Goal: Task Accomplishment & Management: Use online tool/utility

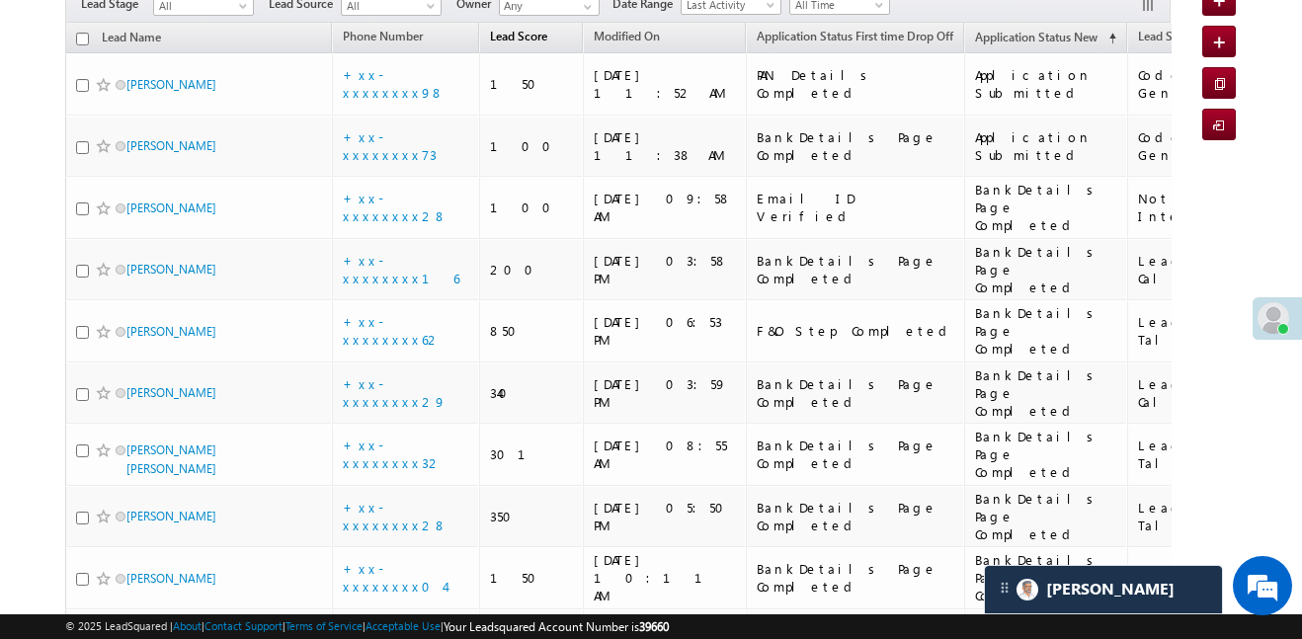
scroll to position [972, 0]
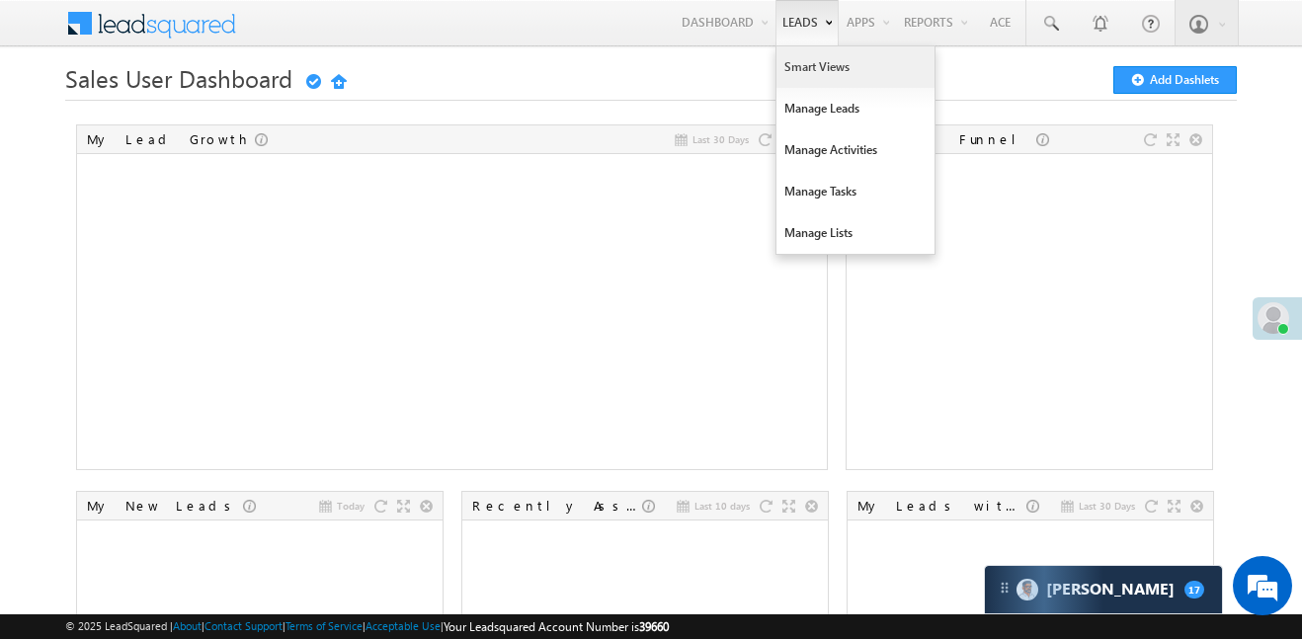
click at [851, 76] on link "Smart Views" at bounding box center [856, 67] width 158 height 42
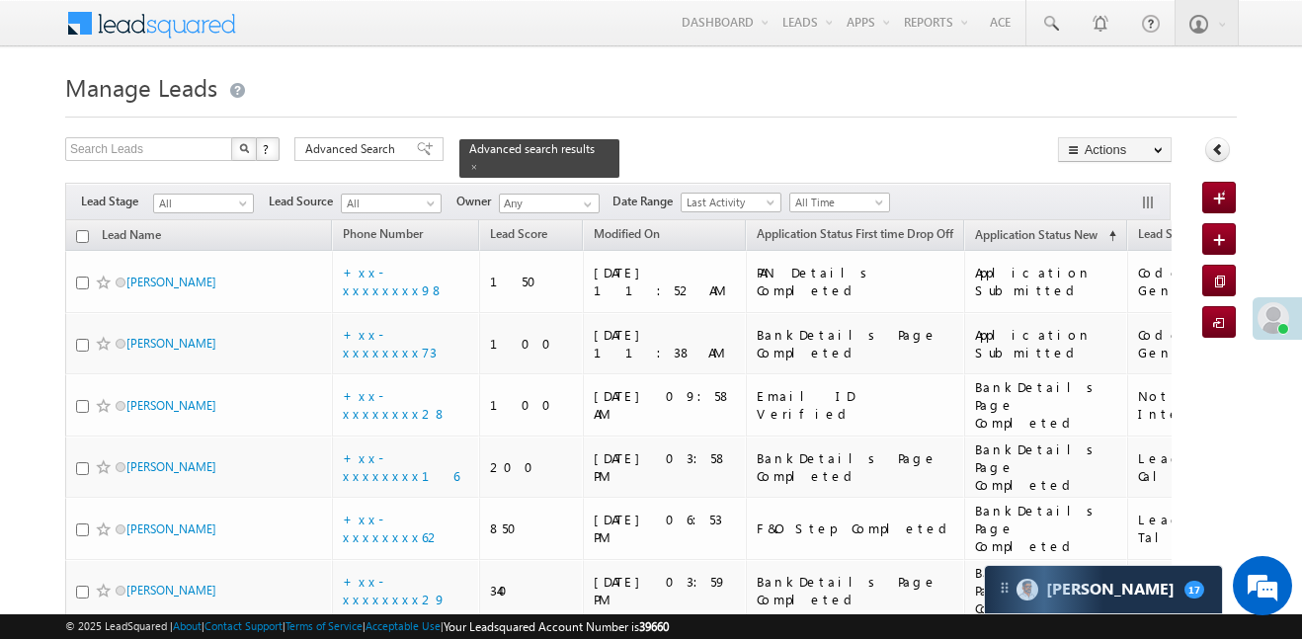
click at [314, 193] on span "Lead Source" at bounding box center [305, 202] width 72 height 18
click at [400, 183] on div "Filters Lead Stage All All Lead Source All All Owner Any Any Date Range Go maxd…" at bounding box center [618, 202] width 1107 height 38
click at [401, 143] on div "Advanced Search" at bounding box center [368, 149] width 149 height 24
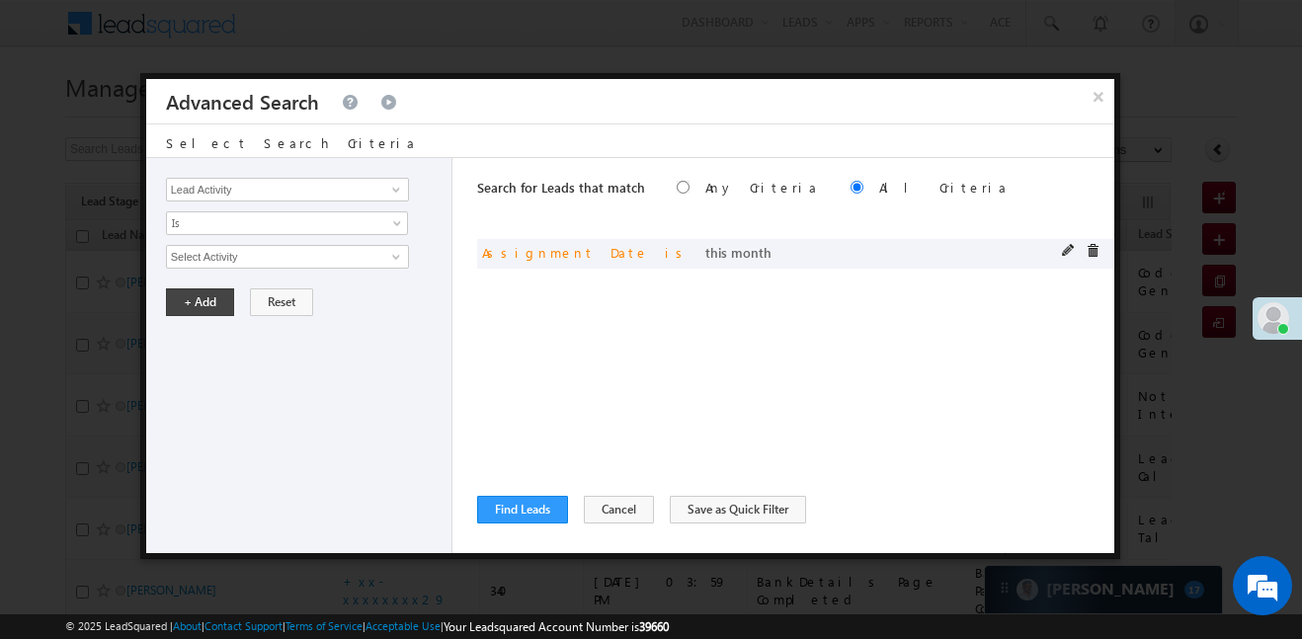
click at [1064, 255] on span at bounding box center [1069, 251] width 14 height 14
click at [1069, 251] on span at bounding box center [1069, 251] width 14 height 14
click at [311, 265] on span "This Month" at bounding box center [274, 257] width 214 height 18
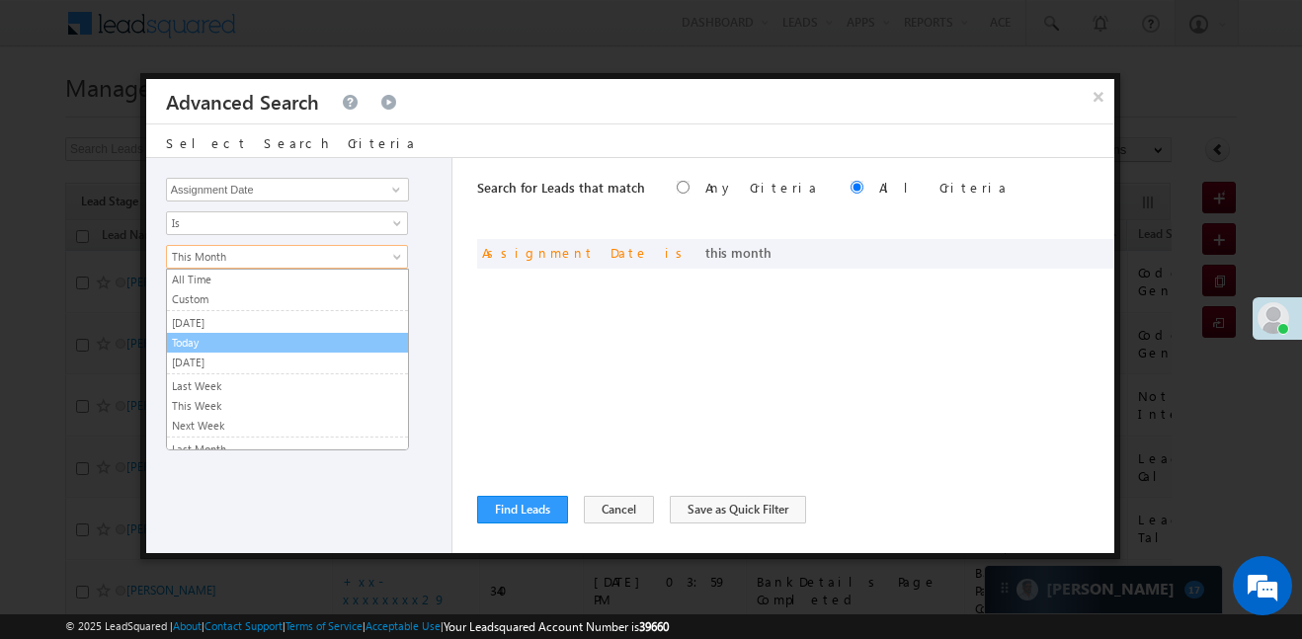
click at [240, 350] on link "Today" at bounding box center [287, 343] width 241 height 18
click at [207, 307] on button "+ Add" at bounding box center [200, 303] width 68 height 28
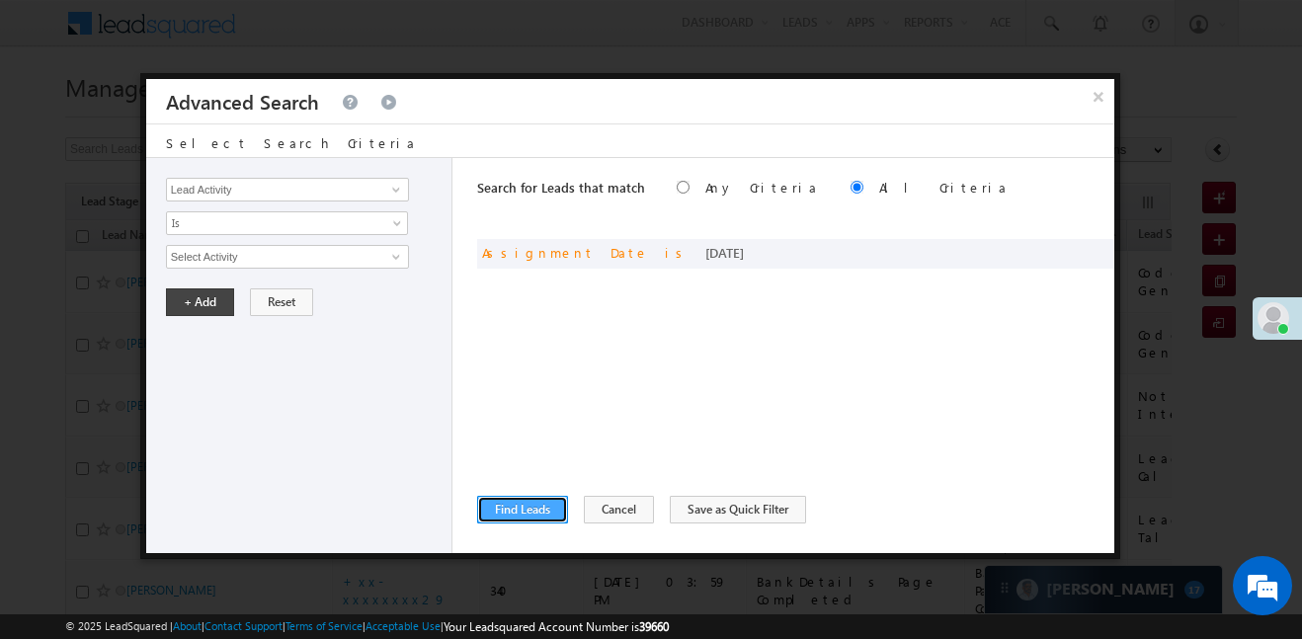
click at [532, 497] on button "Find Leads" at bounding box center [522, 510] width 91 height 28
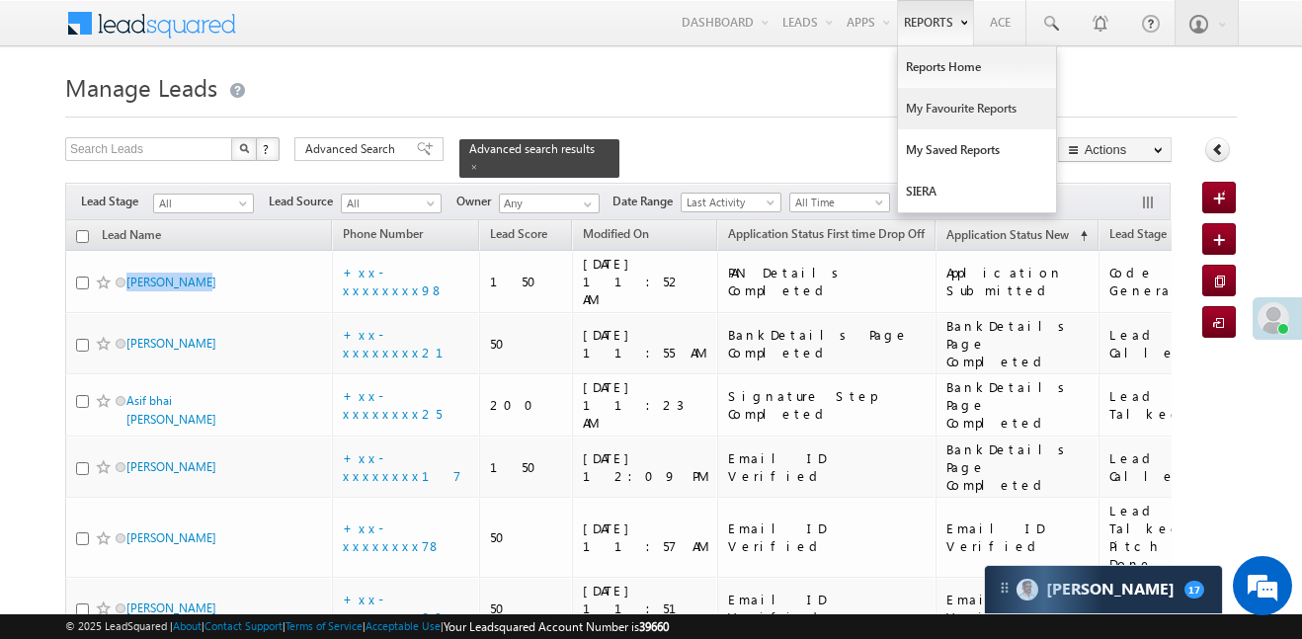
click at [946, 94] on link "My Favourite Reports" at bounding box center [977, 109] width 158 height 42
click at [951, 80] on link "Reports Home" at bounding box center [977, 67] width 158 height 42
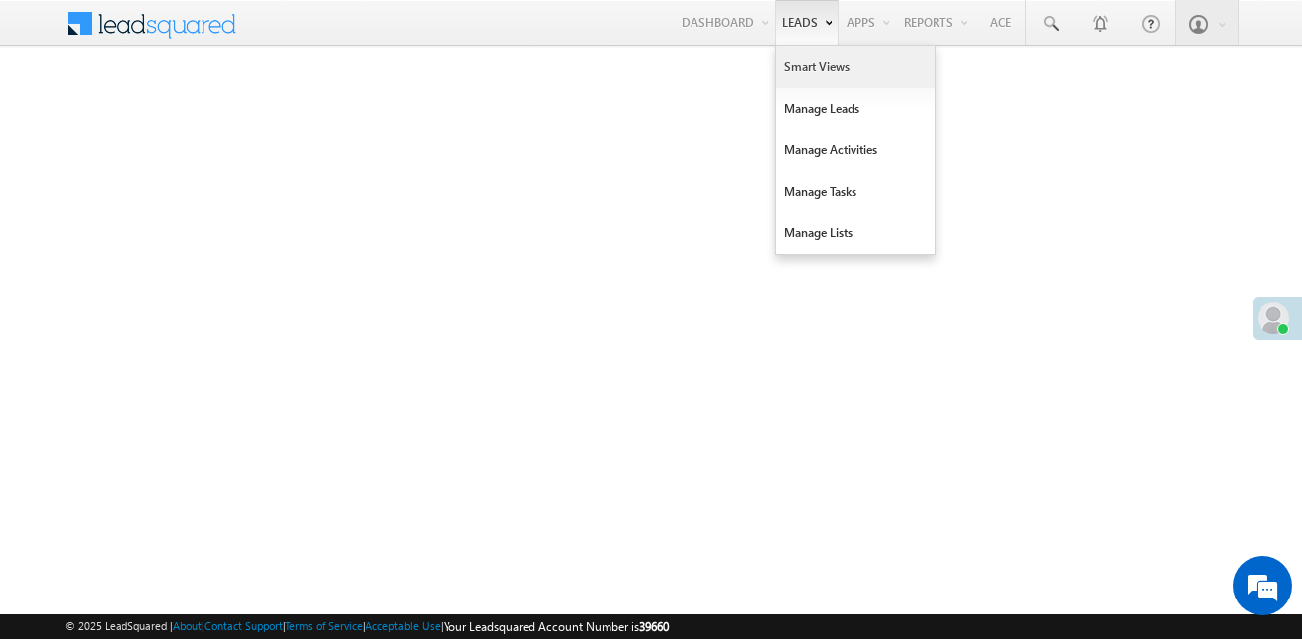
click at [817, 62] on link "Smart Views" at bounding box center [856, 67] width 158 height 42
click at [837, 119] on link "Manage Leads" at bounding box center [856, 109] width 158 height 42
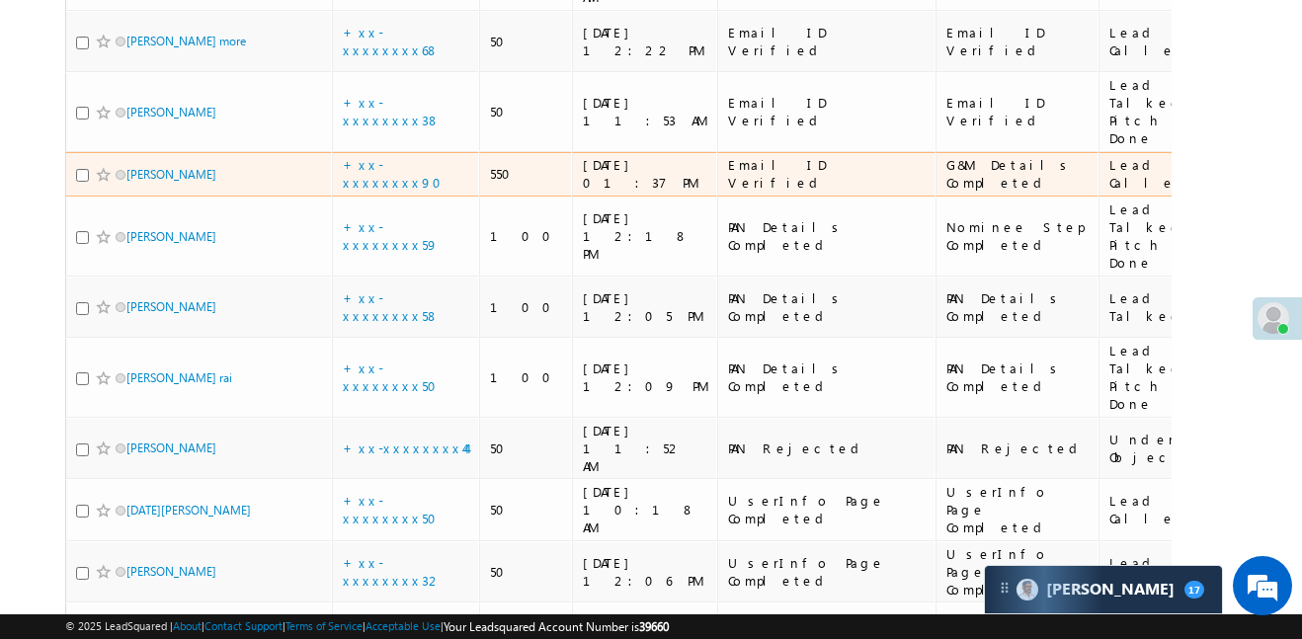
scroll to position [1668, 0]
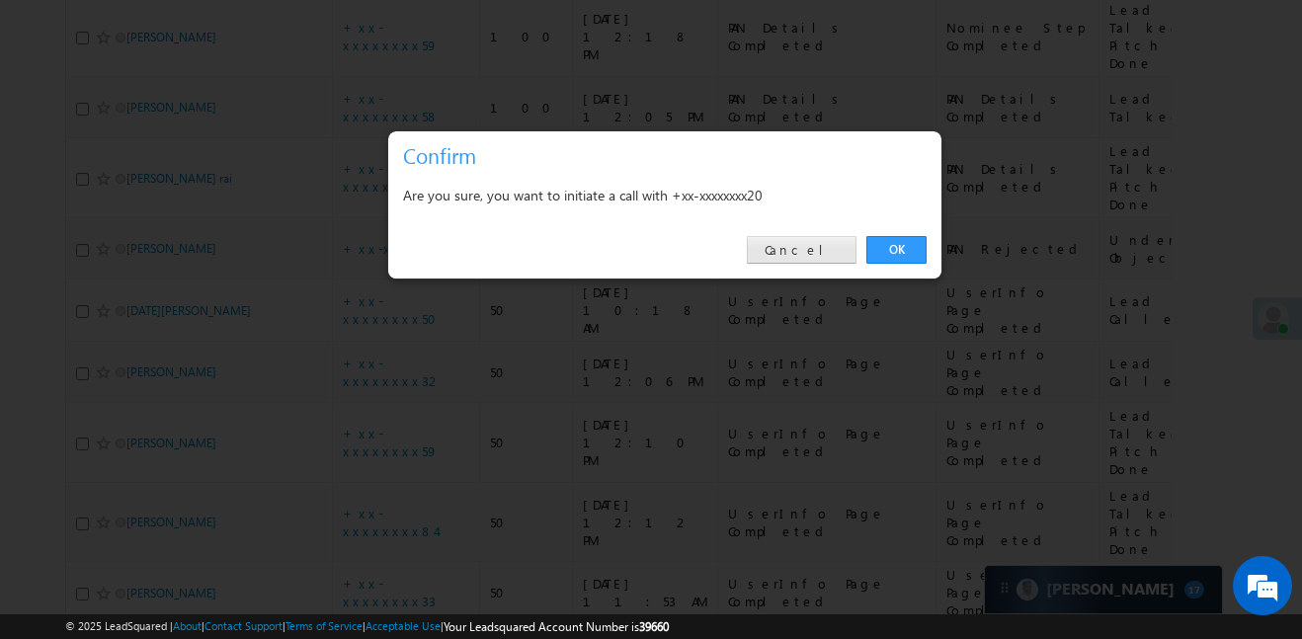
scroll to position [0, 0]
click at [821, 249] on link "Cancel" at bounding box center [802, 250] width 110 height 28
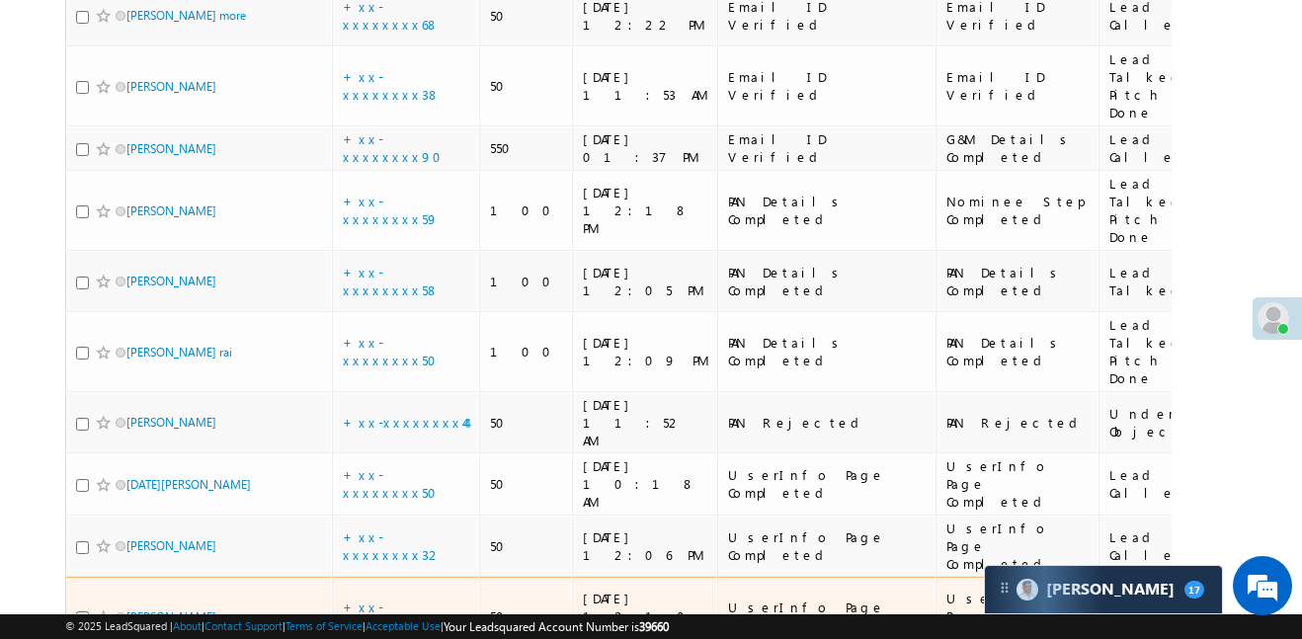
scroll to position [1491, 0]
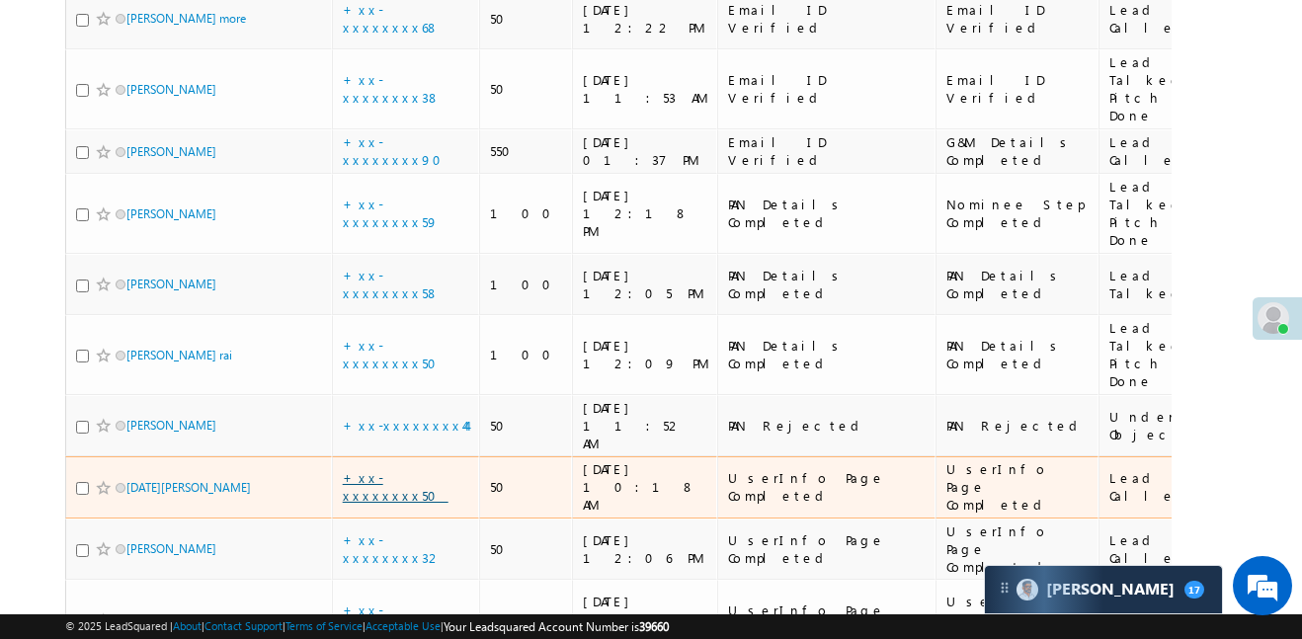
click at [381, 469] on link "+xx-xxxxxxxx50" at bounding box center [396, 486] width 106 height 35
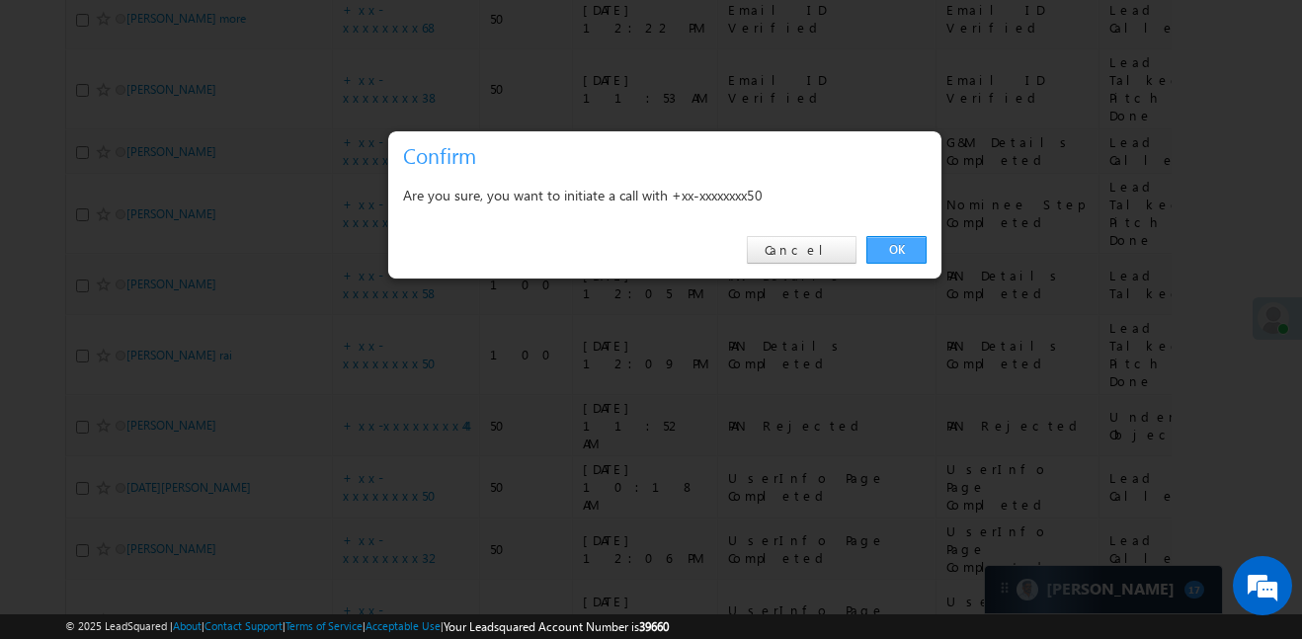
click at [880, 245] on link "OK" at bounding box center [897, 250] width 60 height 28
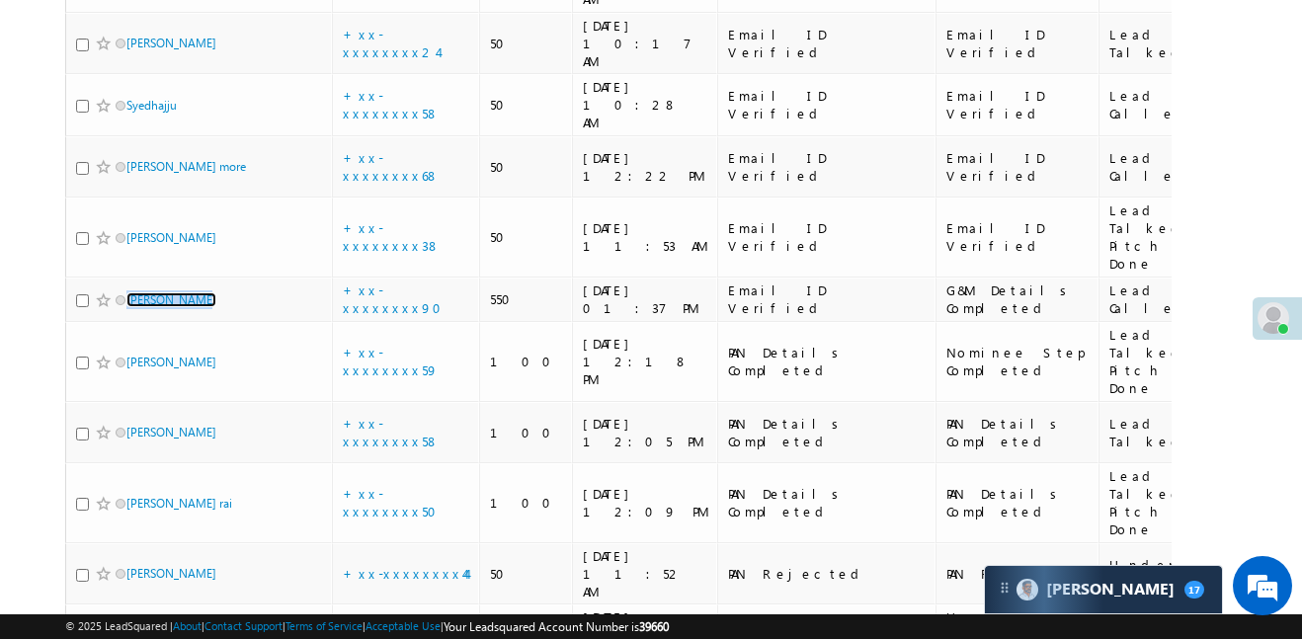
scroll to position [1398, 0]
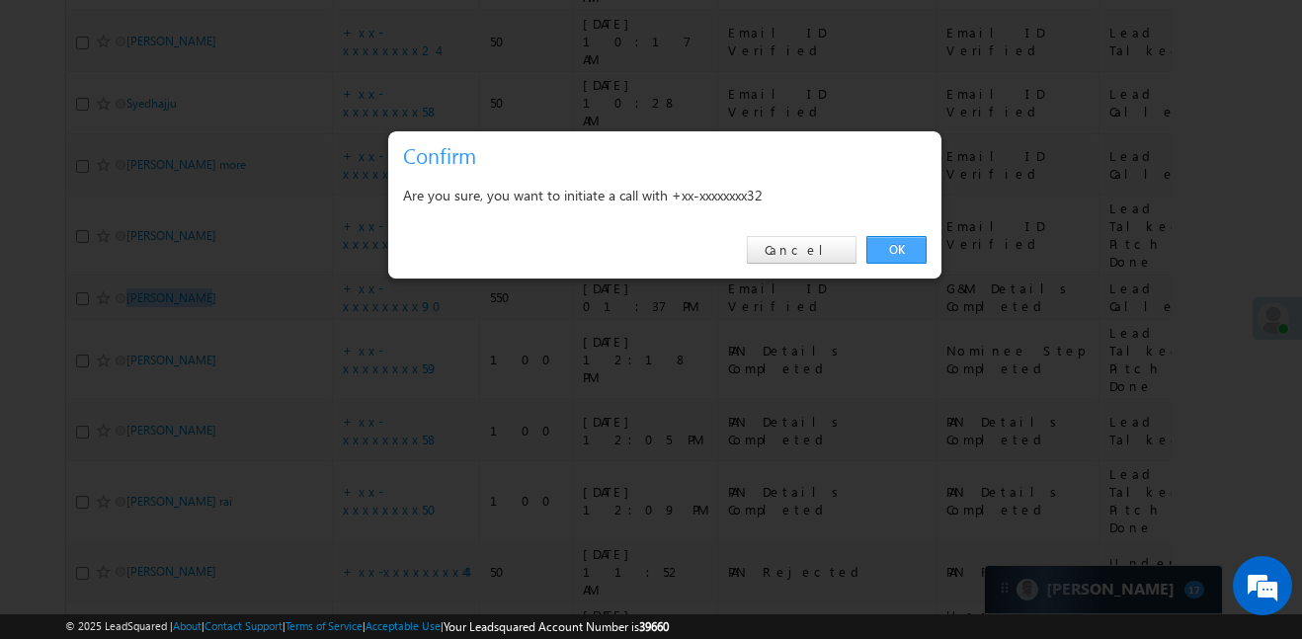
click at [888, 252] on link "OK" at bounding box center [897, 250] width 60 height 28
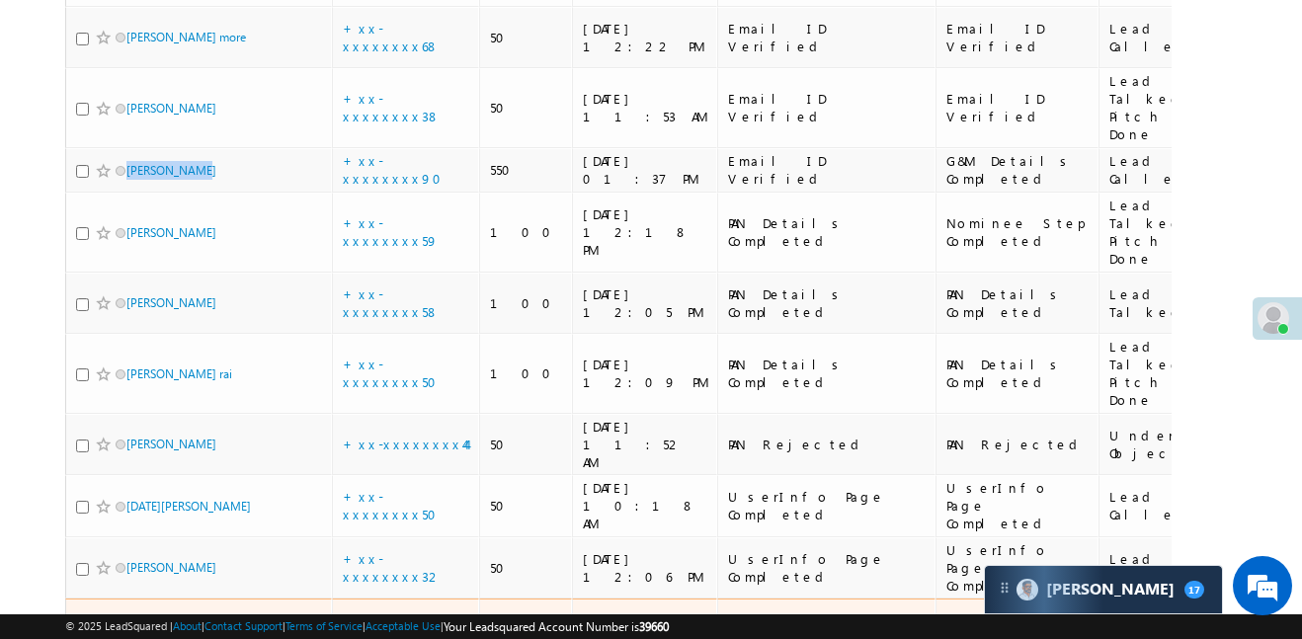
scroll to position [1537, 0]
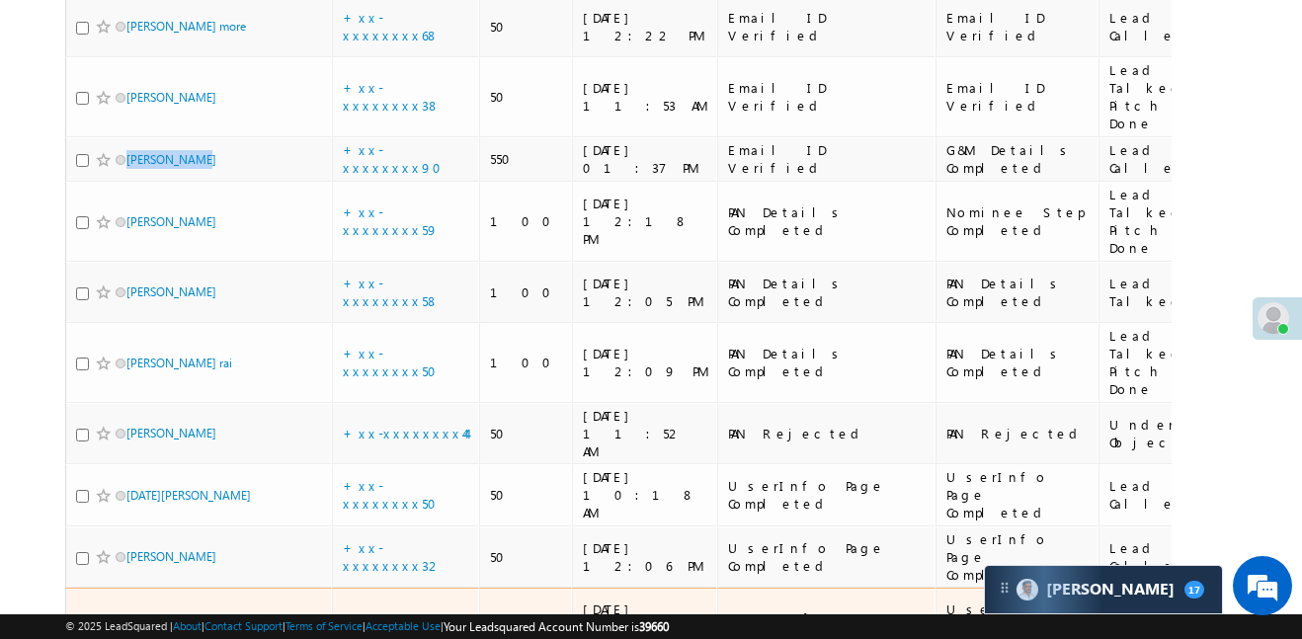
click at [428, 610] on link "+xx-xxxxxxxx59" at bounding box center [391, 627] width 96 height 35
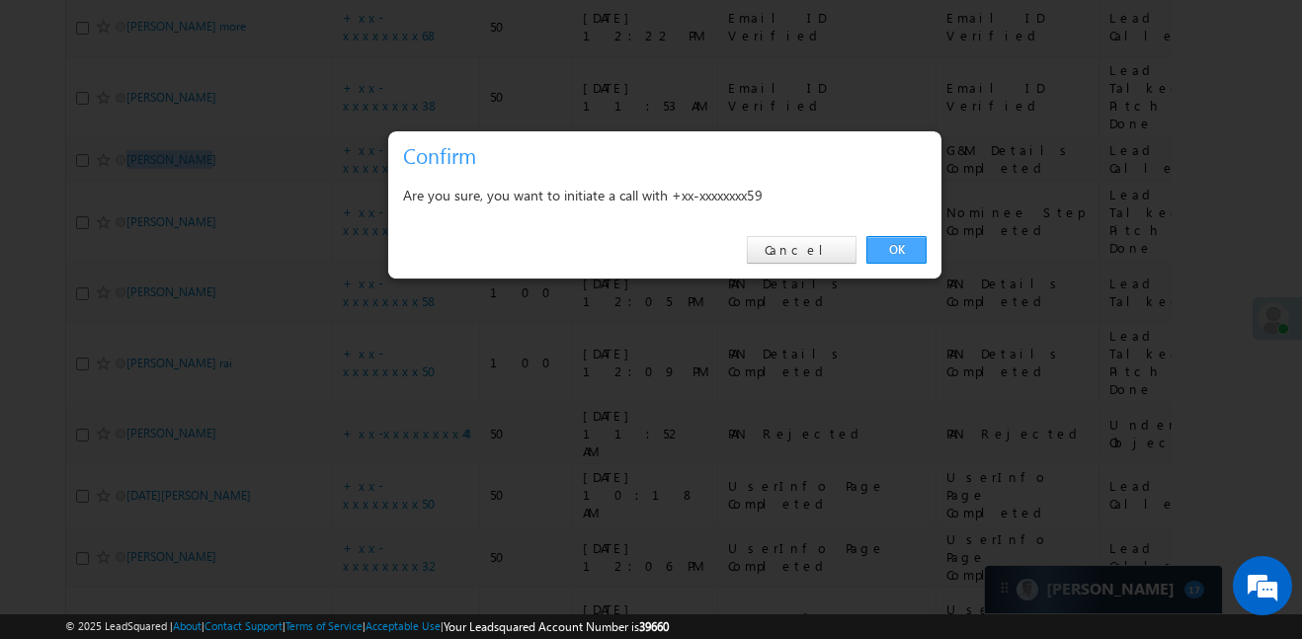
click at [887, 256] on link "OK" at bounding box center [897, 250] width 60 height 28
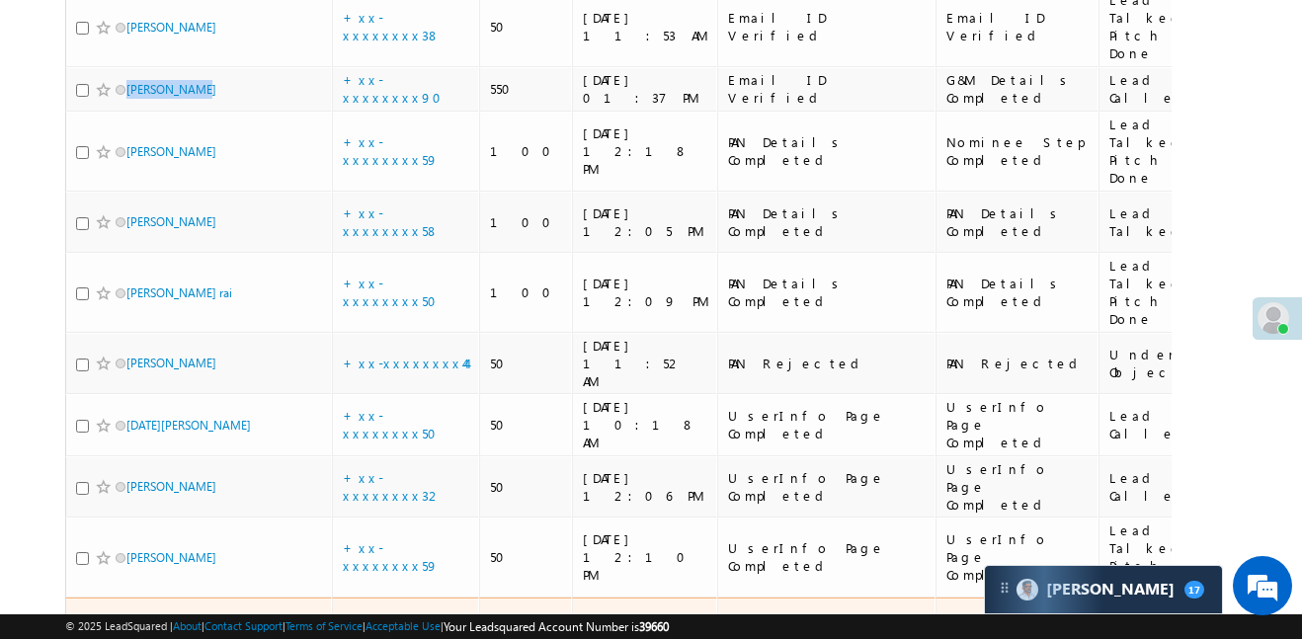
scroll to position [1614, 0]
